Goal: Information Seeking & Learning: Learn about a topic

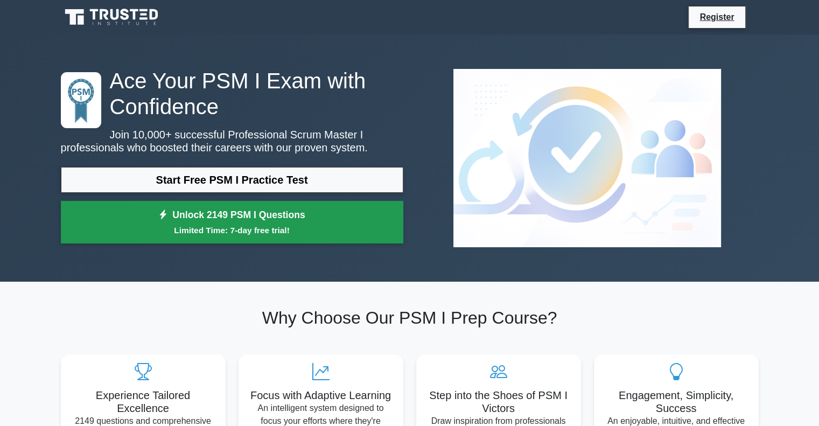
click at [248, 226] on small "Limited Time: 7-day free trial!" at bounding box center [232, 230] width 316 height 12
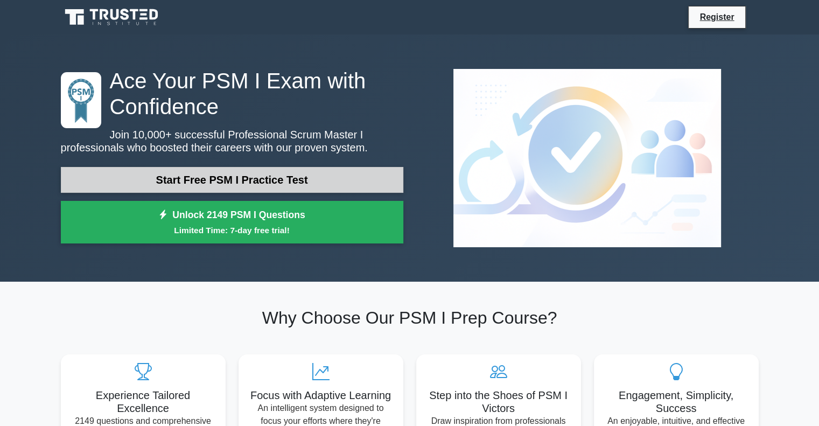
click at [233, 176] on link "Start Free PSM I Practice Test" at bounding box center [232, 180] width 342 height 26
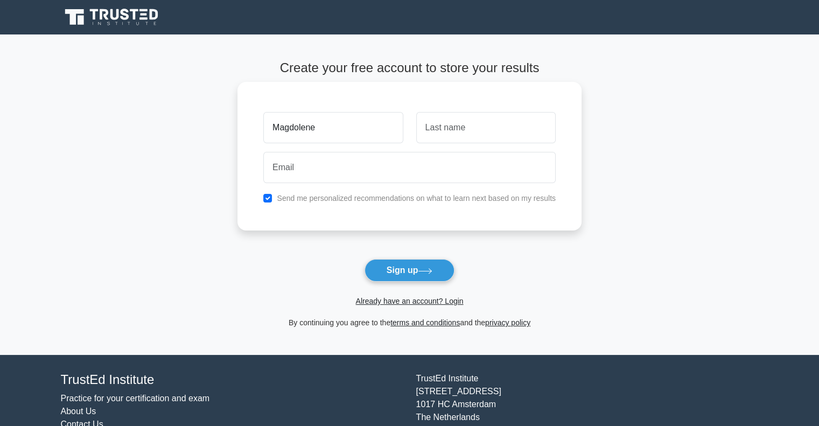
type input "Magdolene"
click at [480, 122] on input "text" at bounding box center [485, 127] width 139 height 31
type input "Wadid"
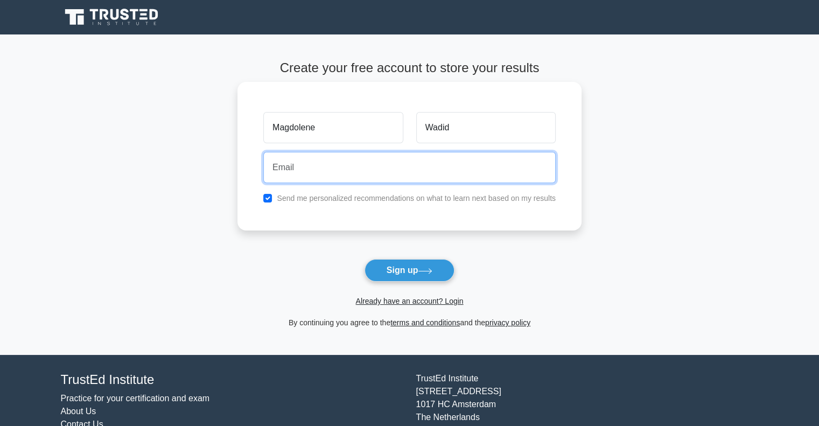
click at [367, 167] on input "email" at bounding box center [409, 167] width 292 height 31
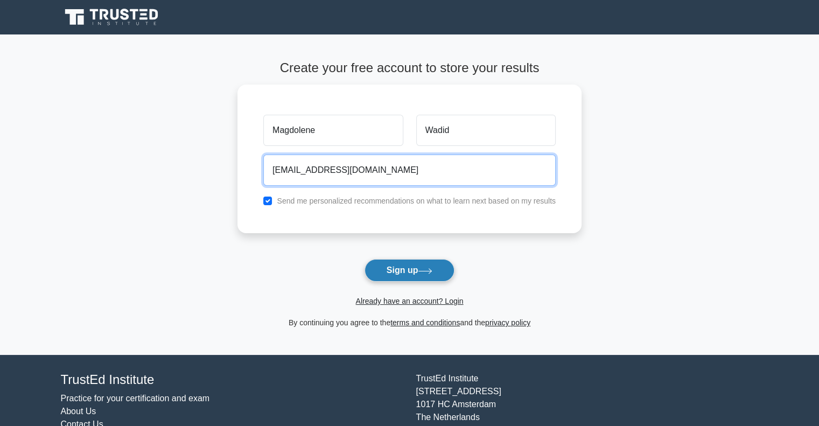
type input "magdolene.wadid@gmail.com"
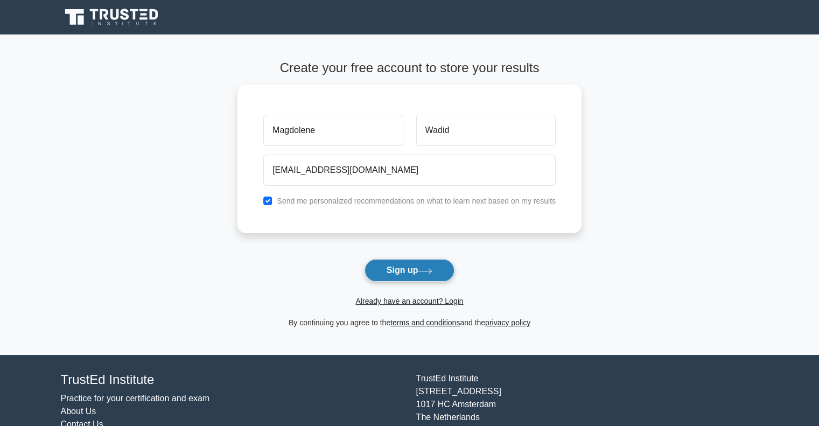
click at [409, 270] on button "Sign up" at bounding box center [410, 270] width 90 height 23
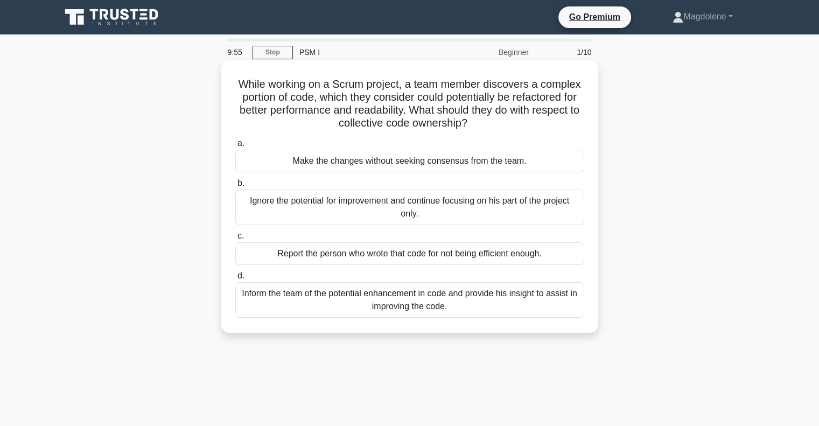
click at [404, 86] on h5 "While working on a Scrum project, a team member discovers a complex portion of …" at bounding box center [409, 104] width 351 height 53
click at [499, 95] on h5 "While working on a Scrum project, a team member discovers a complex portion of …" at bounding box center [409, 104] width 351 height 53
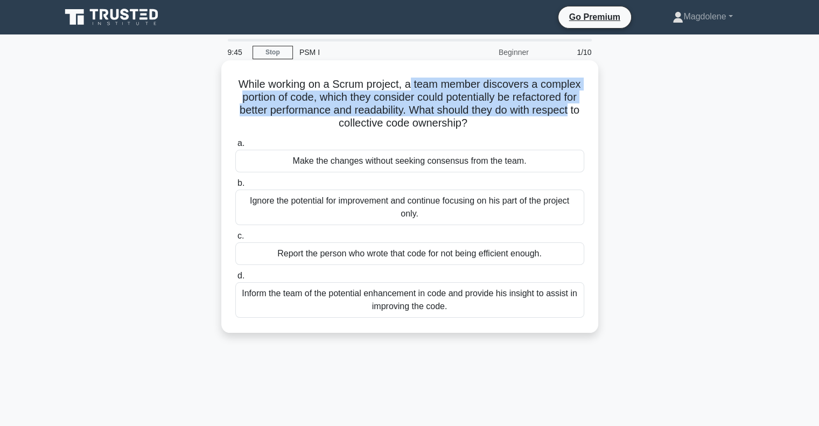
drag, startPoint x: 410, startPoint y: 83, endPoint x: 583, endPoint y: 107, distance: 174.4
click at [583, 107] on h5 "While working on a Scrum project, a team member discovers a complex portion of …" at bounding box center [409, 104] width 351 height 53
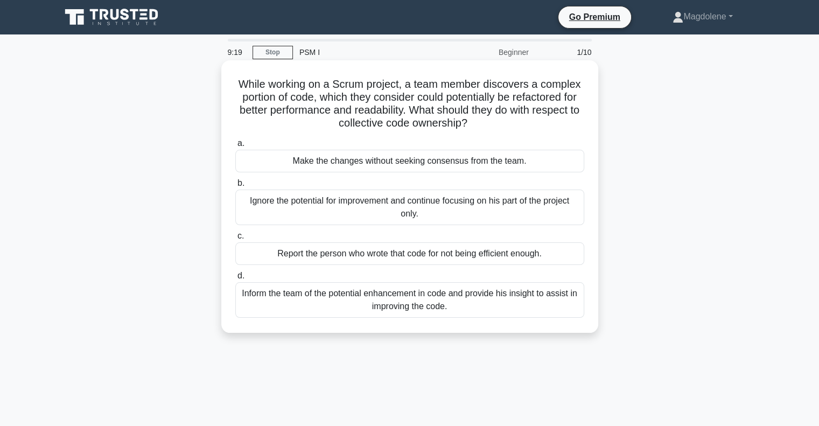
click at [308, 296] on div "Inform the team of the potential enhancement in code and provide his insight to…" at bounding box center [409, 300] width 349 height 36
click at [235, 279] on input "d. Inform the team of the potential enhancement in code and provide his insight…" at bounding box center [235, 275] width 0 height 7
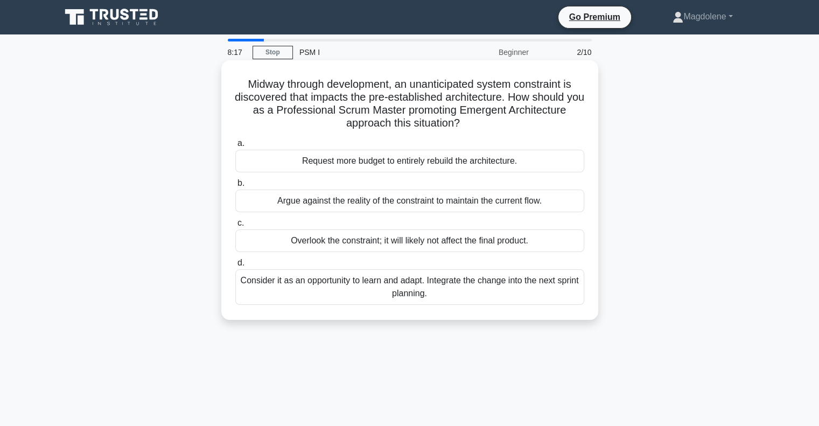
click at [475, 288] on div "Consider it as an opportunity to learn and adapt. Integrate the change into the…" at bounding box center [409, 287] width 349 height 36
click at [235, 267] on input "d. Consider it as an opportunity to learn and adapt. Integrate the change into …" at bounding box center [235, 263] width 0 height 7
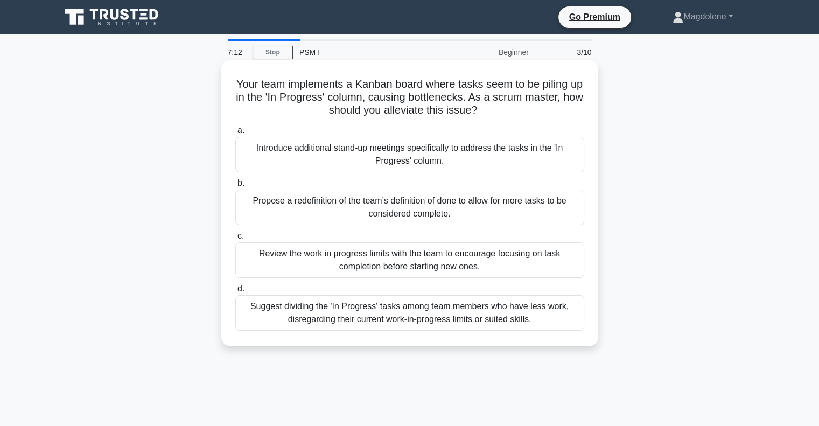
click at [401, 258] on div "Review the work in progress limits with the team to encourage focusing on task …" at bounding box center [409, 260] width 349 height 36
click at [235, 240] on input "c. Review the work in progress limits with the team to encourage focusing on ta…" at bounding box center [235, 236] width 0 height 7
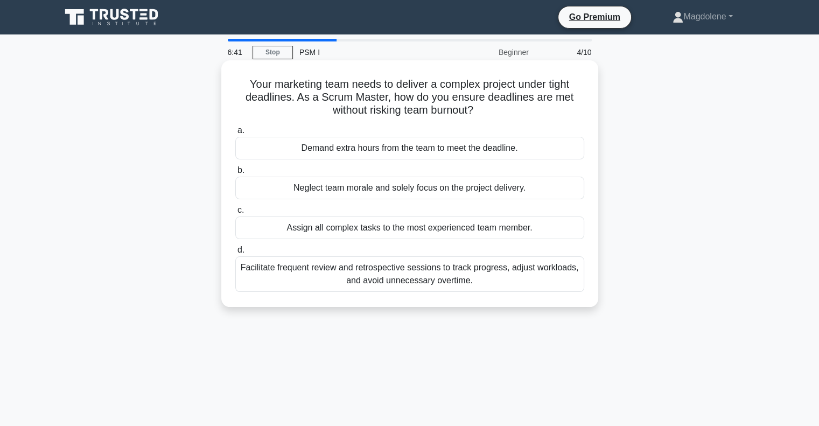
click at [401, 277] on div "Facilitate frequent review and retrospective sessions to track progress, adjust…" at bounding box center [409, 274] width 349 height 36
click at [235, 254] on input "d. Facilitate frequent review and retrospective sessions to track progress, adj…" at bounding box center [235, 250] width 0 height 7
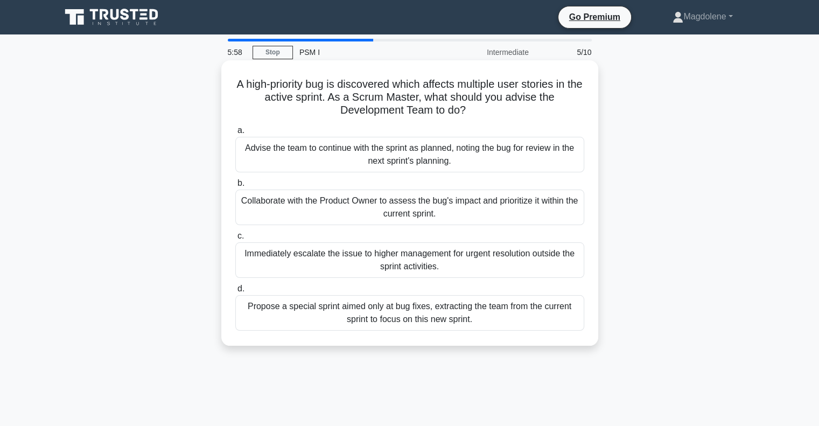
click at [419, 207] on div "Collaborate with the Product Owner to assess the bug's impact and prioritize it…" at bounding box center [409, 208] width 349 height 36
click at [235, 187] on input "b. Collaborate with the Product Owner to assess the bug's impact and prioritize…" at bounding box center [235, 183] width 0 height 7
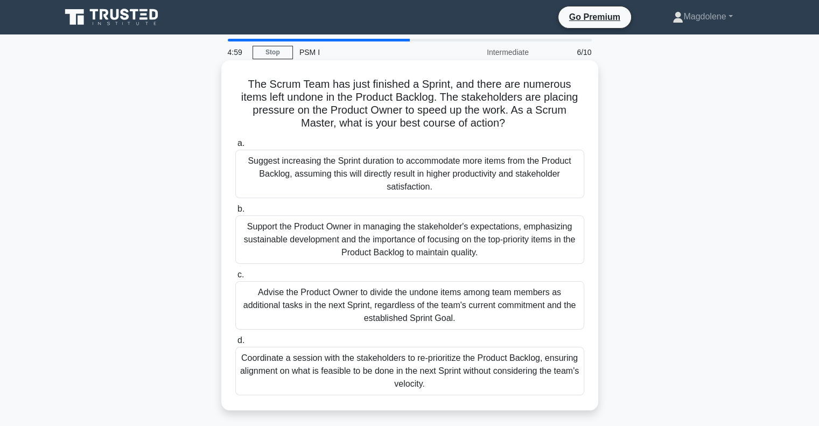
click at [390, 239] on div "Support the Product Owner in managing the stakeholder's expectations, emphasizi…" at bounding box center [409, 239] width 349 height 48
click at [235, 213] on input "b. Support the Product Owner in managing the stakeholder's expectations, emphas…" at bounding box center [235, 209] width 0 height 7
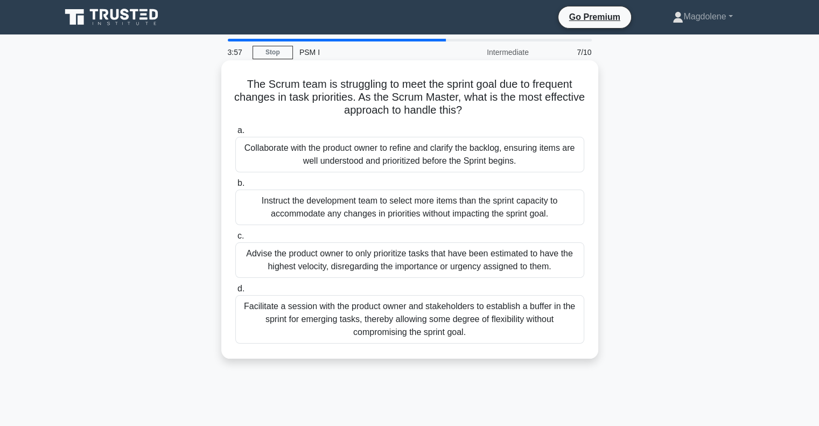
click at [394, 320] on div "Facilitate a session with the product owner and stakeholders to establish a buf…" at bounding box center [409, 319] width 349 height 48
click at [235, 292] on input "d. Facilitate a session with the product owner and stakeholders to establish a …" at bounding box center [235, 288] width 0 height 7
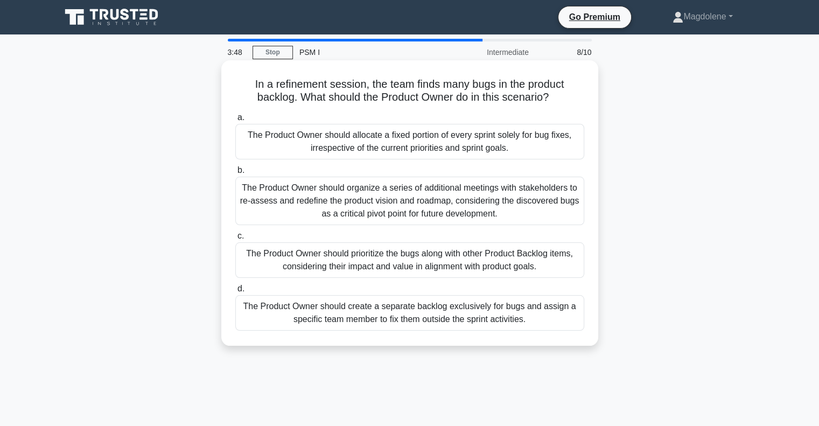
drag, startPoint x: 332, startPoint y: 97, endPoint x: 558, endPoint y: 101, distance: 226.2
click at [558, 101] on h5 "In a refinement session, the team finds many bugs in the product backlog. What …" at bounding box center [409, 91] width 351 height 27
click at [566, 260] on div "The Product Owner should prioritize the bugs along with other Product Backlog i…" at bounding box center [409, 260] width 349 height 36
click at [235, 240] on input "c. The Product Owner should prioritize the bugs along with other Product Backlo…" at bounding box center [235, 236] width 0 height 7
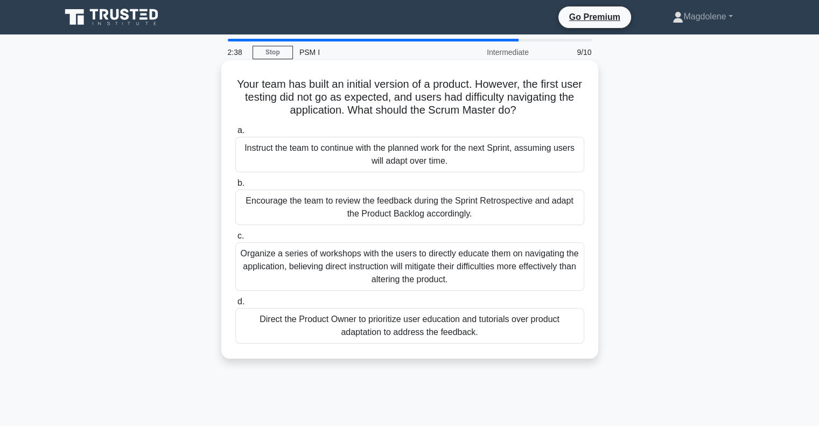
drag, startPoint x: 403, startPoint y: 83, endPoint x: 582, endPoint y: 105, distance: 179.5
click at [582, 105] on h5 "Your team has built an initial version of a product. However, the first user te…" at bounding box center [409, 98] width 351 height 40
click at [446, 212] on div "Encourage the team to review the feedback during the Sprint Retrospective and a…" at bounding box center [409, 208] width 349 height 36
click at [235, 187] on input "b. Encourage the team to review the feedback during the Sprint Retrospective an…" at bounding box center [235, 183] width 0 height 7
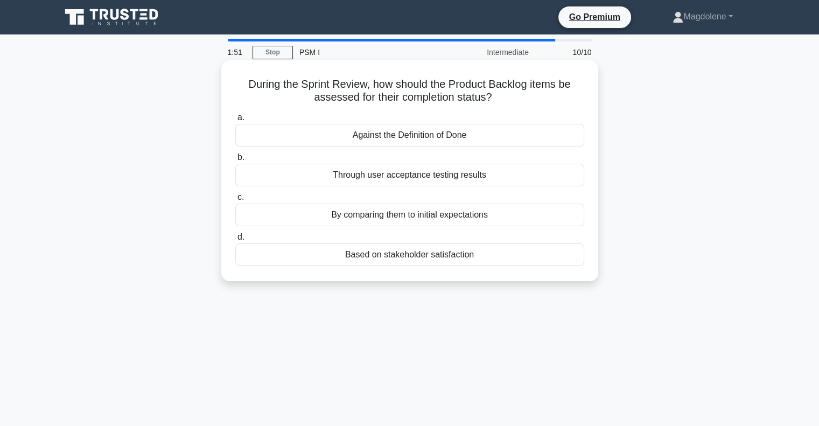
drag, startPoint x: 325, startPoint y: 89, endPoint x: 498, endPoint y: 96, distance: 172.4
click at [498, 96] on h5 "During the Sprint Review, how should the Product Backlog items be assessed for …" at bounding box center [409, 91] width 351 height 27
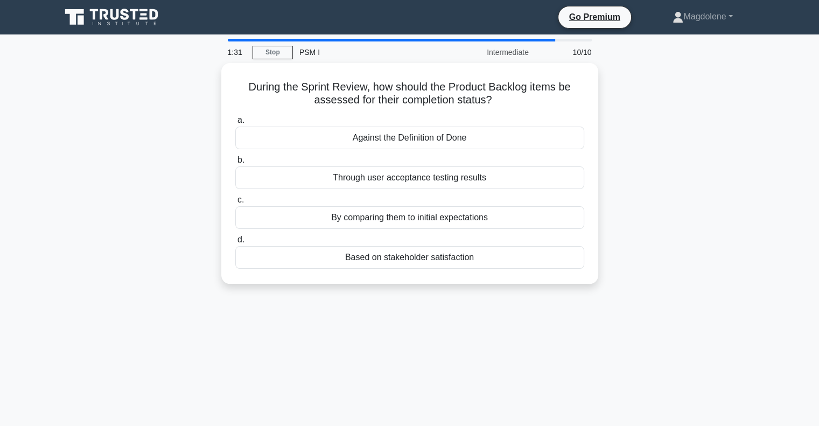
drag, startPoint x: 481, startPoint y: 135, endPoint x: 664, endPoint y: 73, distance: 193.4
click at [664, 73] on div "During the Sprint Review, how should the Product Backlog items be assessed for …" at bounding box center [409, 180] width 711 height 234
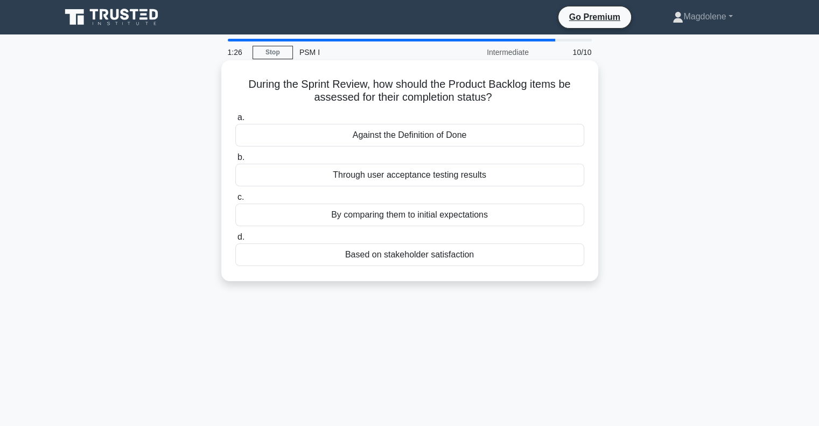
click at [404, 256] on div "Based on stakeholder satisfaction" at bounding box center [409, 254] width 349 height 23
click at [235, 241] on input "d. Based on stakeholder satisfaction" at bounding box center [235, 237] width 0 height 7
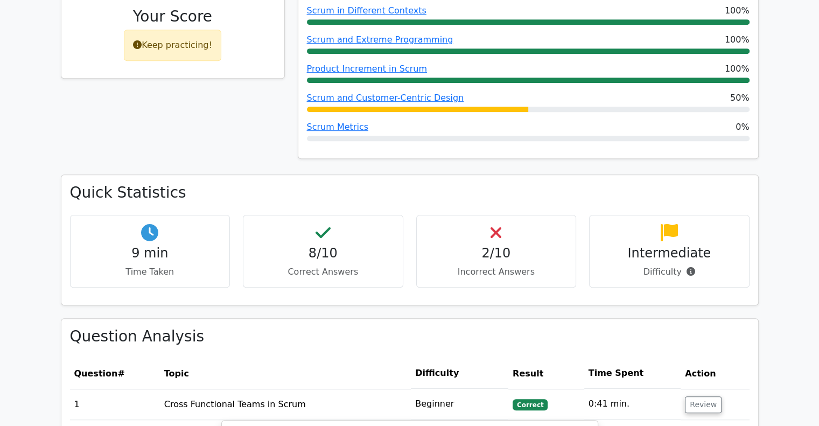
scroll to position [592, 0]
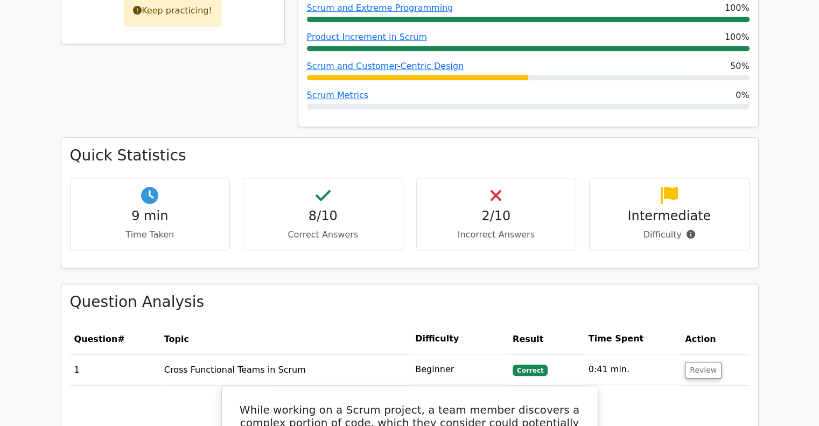
click at [491, 206] on div "2/10 Incorrect Answers" at bounding box center [496, 214] width 160 height 73
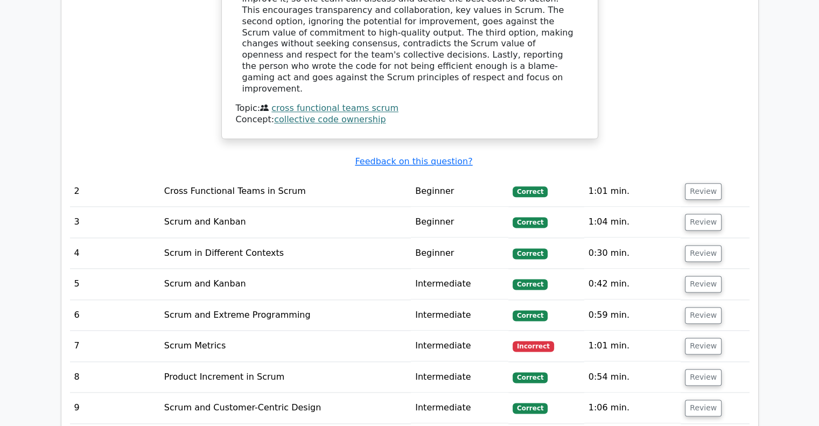
scroll to position [1346, 0]
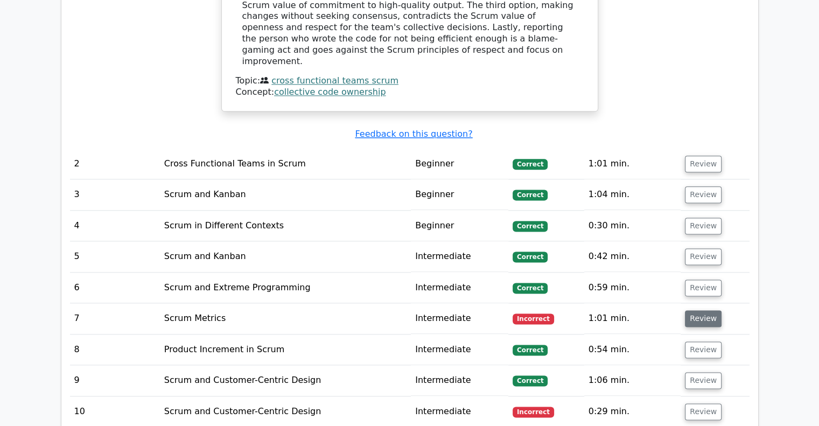
click at [704, 310] on button "Review" at bounding box center [703, 318] width 37 height 17
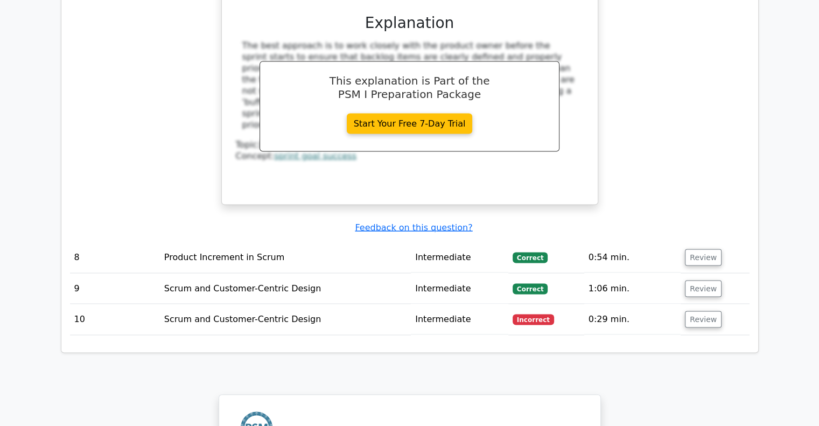
scroll to position [1992, 0]
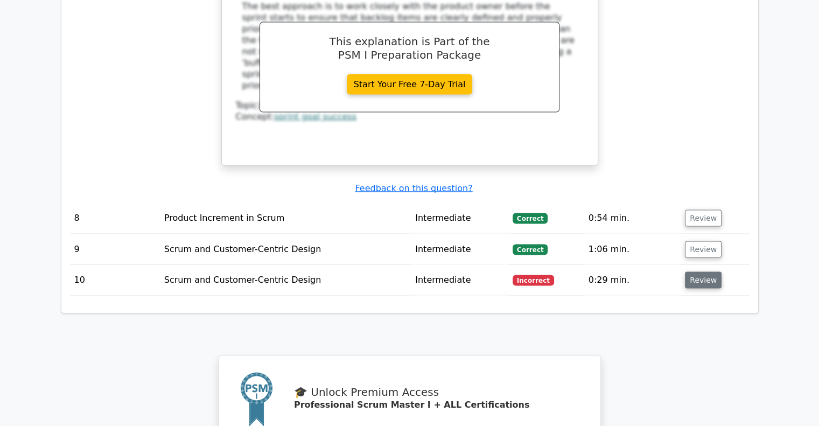
click at [711, 271] on button "Review" at bounding box center [703, 279] width 37 height 17
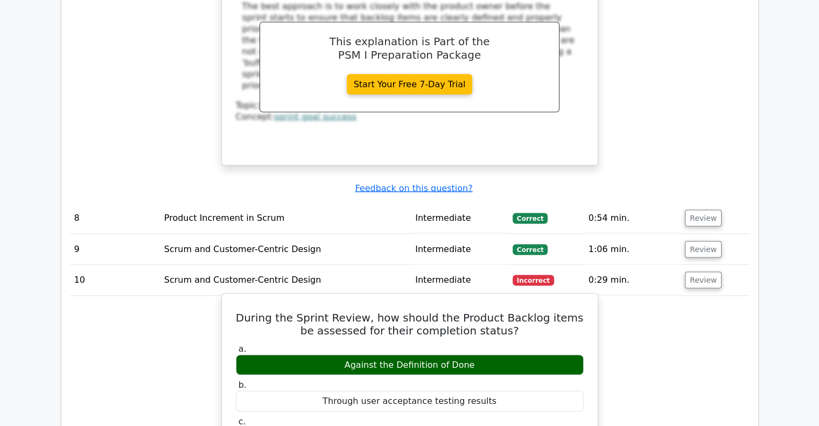
click at [245, 311] on h5 "During the Sprint Review, how should the Product Backlog items be assessed for …" at bounding box center [410, 324] width 350 height 26
click at [444, 311] on h5 "During the Sprint Review, how should the Product Backlog items be assessed for …" at bounding box center [410, 324] width 350 height 26
drag, startPoint x: 478, startPoint y: 321, endPoint x: 261, endPoint y: 284, distance: 220.1
drag, startPoint x: 259, startPoint y: 282, endPoint x: 253, endPoint y: 274, distance: 9.6
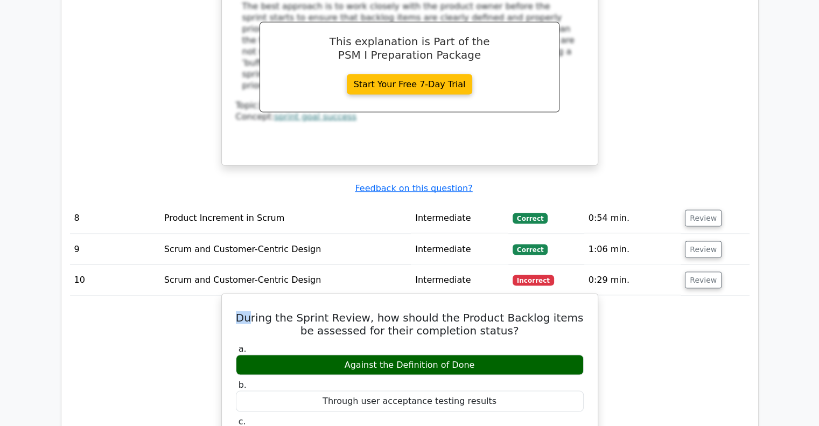
click at [241, 311] on h5 "During the Sprint Review, how should the Product Backlog items be assessed for …" at bounding box center [410, 324] width 350 height 26
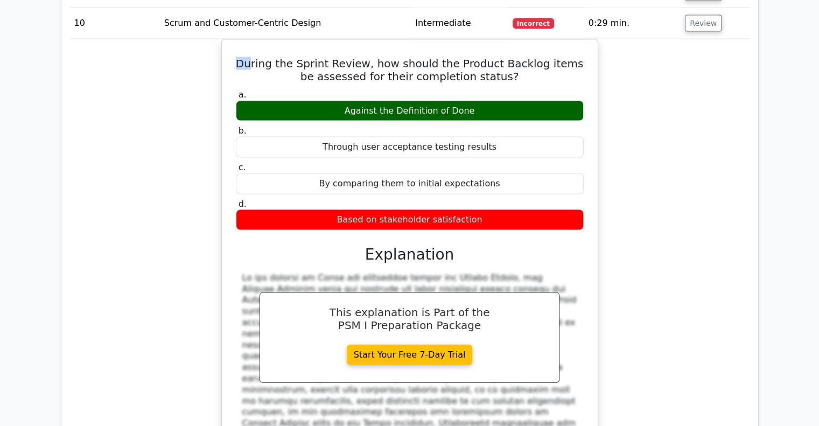
scroll to position [2154, 0]
